Goal: Check status

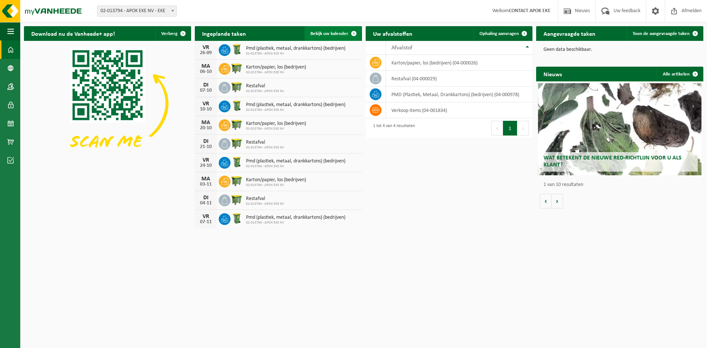
click at [336, 32] on span "Bekijk uw kalender" at bounding box center [329, 33] width 38 height 5
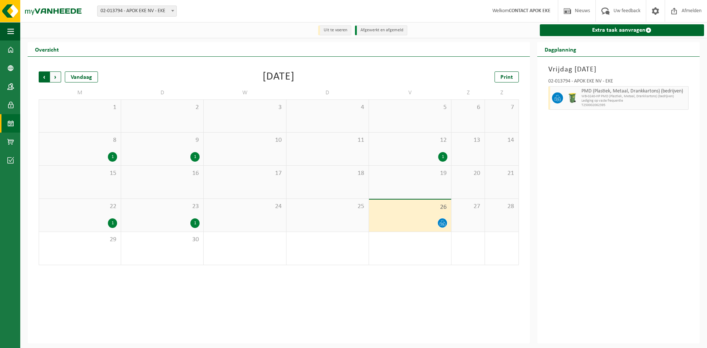
click at [53, 75] on span "Volgende" at bounding box center [55, 76] width 11 height 11
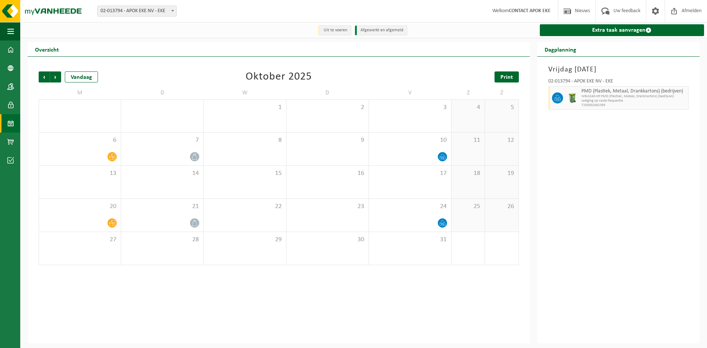
click at [497, 79] on link "Print" at bounding box center [506, 76] width 24 height 11
